Goal: Transaction & Acquisition: Purchase product/service

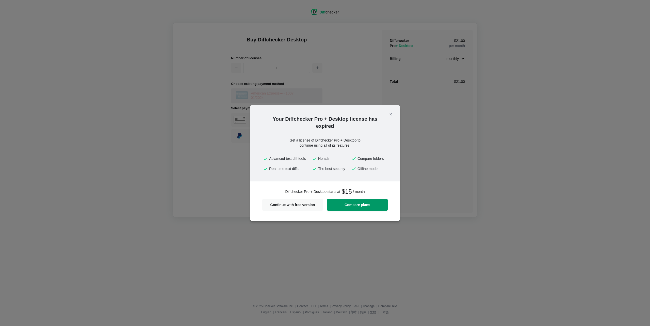
click at [356, 206] on span "Compare plans" at bounding box center [357, 205] width 55 height 4
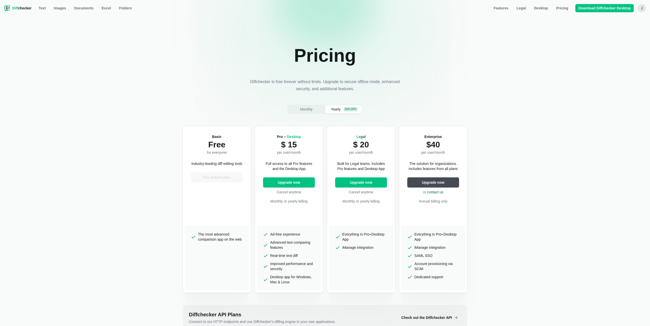
click at [313, 114] on section "Pricing Diffchecker is free forever without limits. Upgrade to secure offline m…" at bounding box center [325, 179] width 284 height 302
click at [312, 110] on span "Monthly" at bounding box center [306, 109] width 14 height 5
click at [291, 181] on span "Upgrade now" at bounding box center [289, 182] width 25 height 5
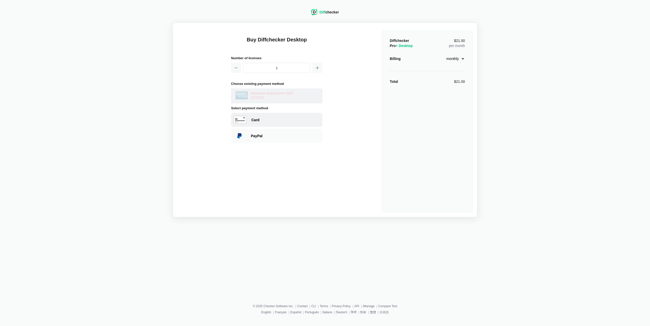
click at [270, 119] on div "Card" at bounding box center [285, 119] width 69 height 5
select select "[GEOGRAPHIC_DATA]"
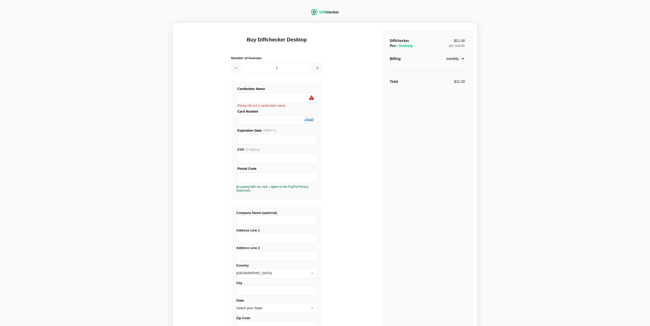
click at [280, 221] on input "Company Name (optional)" at bounding box center [276, 220] width 81 height 10
type input "Whale Connected Consulting"
click at [279, 237] on input "Address Line 1" at bounding box center [276, 238] width 81 height 10
type input "[STREET_ADDRESS][PERSON_NAME]"
type input "Unit 2107"
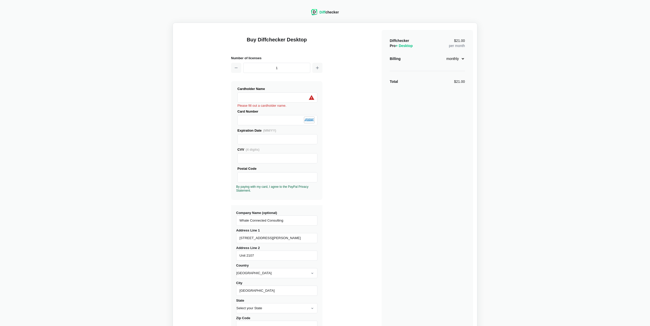
type input "[GEOGRAPHIC_DATA]"
select select "NV"
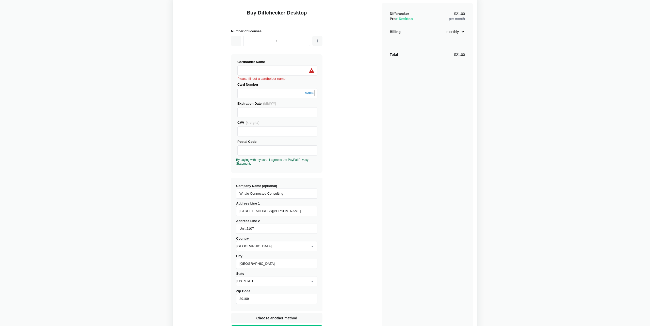
scroll to position [74, 0]
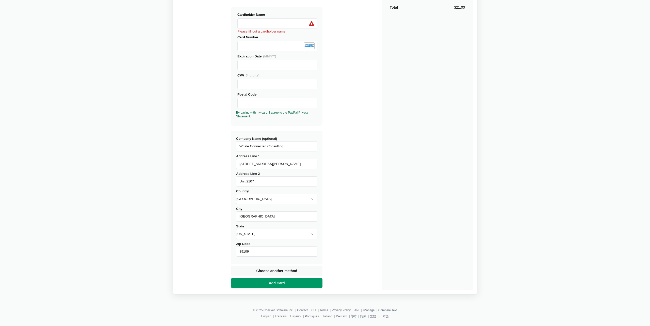
type input "89109"
click at [291, 282] on button "Add Card" at bounding box center [276, 283] width 91 height 10
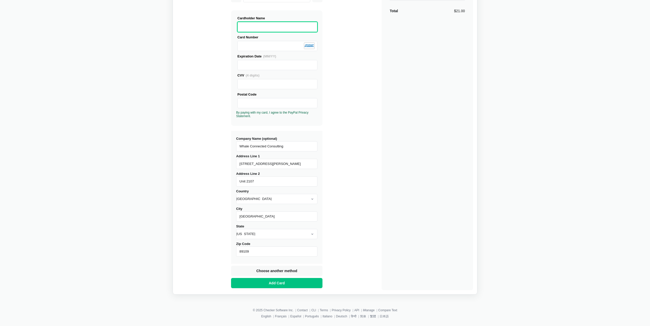
click at [353, 89] on div "Buy Diffchecker Desktop Number of licenses 1 Visa MasterCard Union Pay American…" at bounding box center [325, 122] width 296 height 333
click at [297, 287] on button "Add Card" at bounding box center [276, 283] width 91 height 10
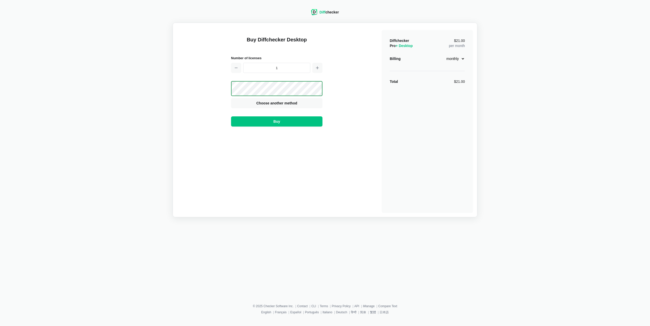
scroll to position [0, 0]
click at [292, 121] on button "Buy" at bounding box center [276, 121] width 91 height 10
click at [293, 102] on span "Choose another method" at bounding box center [276, 103] width 43 height 5
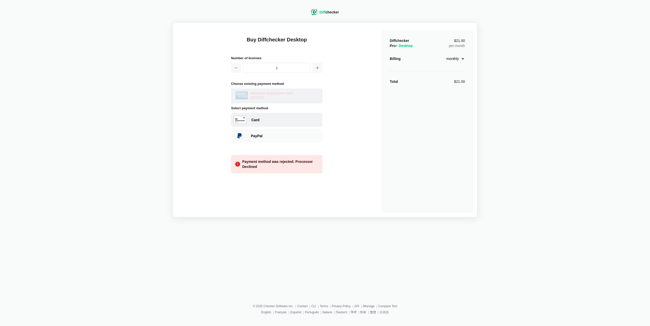
click at [271, 116] on div "Card" at bounding box center [276, 120] width 91 height 14
select select "[GEOGRAPHIC_DATA]"
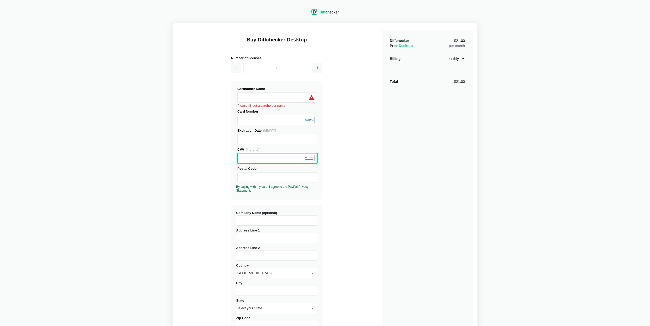
click at [328, 149] on div "Buy Diffchecker Desktop Number of licenses 1 Visa MasterCard Union Pay American…" at bounding box center [325, 208] width 296 height 363
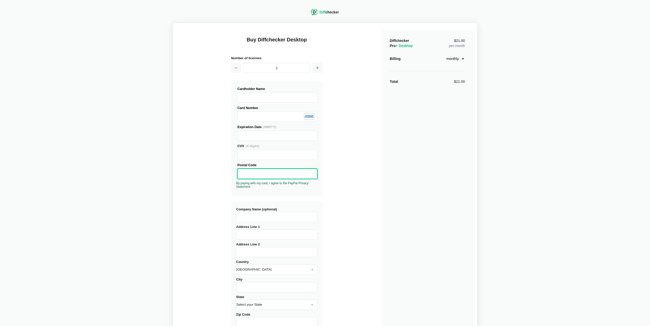
click at [267, 213] on input "Company Name (optional)" at bounding box center [276, 217] width 81 height 10
type input "Whale Connected Consulting"
type input "[STREET_ADDRESS][PERSON_NAME]"
type input "Unit 2107"
type input "[GEOGRAPHIC_DATA]"
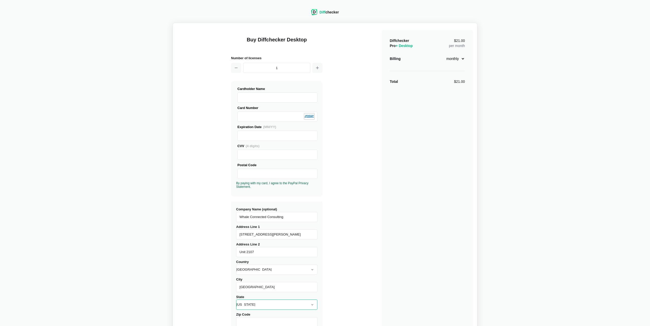
select select "NV"
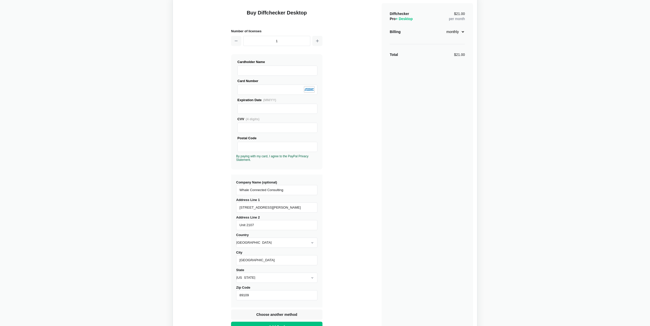
scroll to position [97, 0]
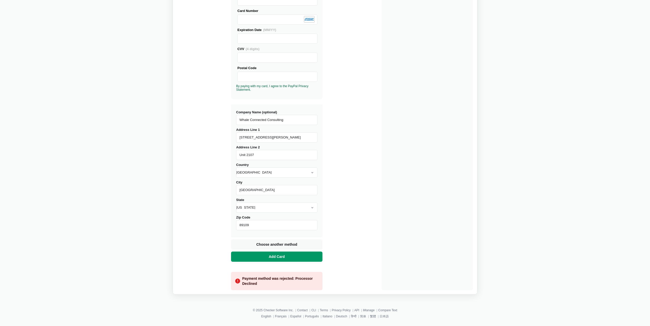
type input "89109"
click at [288, 253] on button "Add Card" at bounding box center [276, 256] width 91 height 10
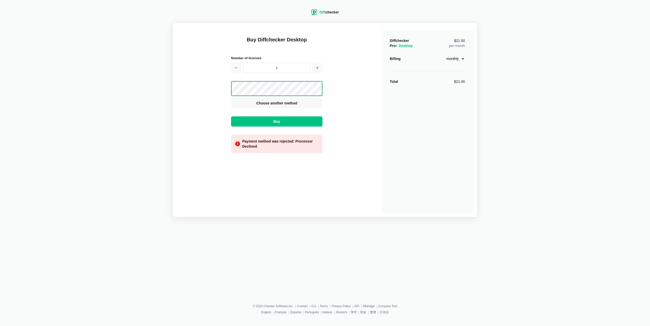
scroll to position [6, 0]
click at [283, 118] on button "Buy" at bounding box center [276, 121] width 91 height 10
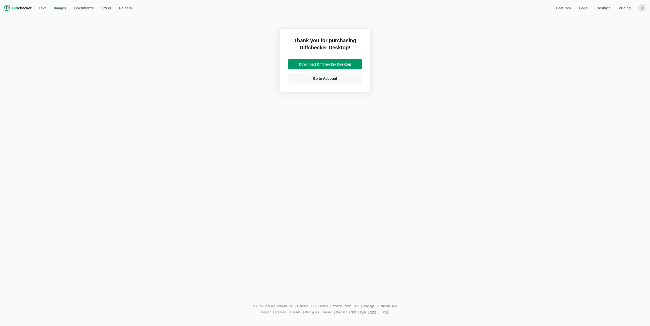
click at [307, 60] on link "Download Diffchecker Desktop" at bounding box center [325, 64] width 75 height 10
